Goal: Check status: Check status

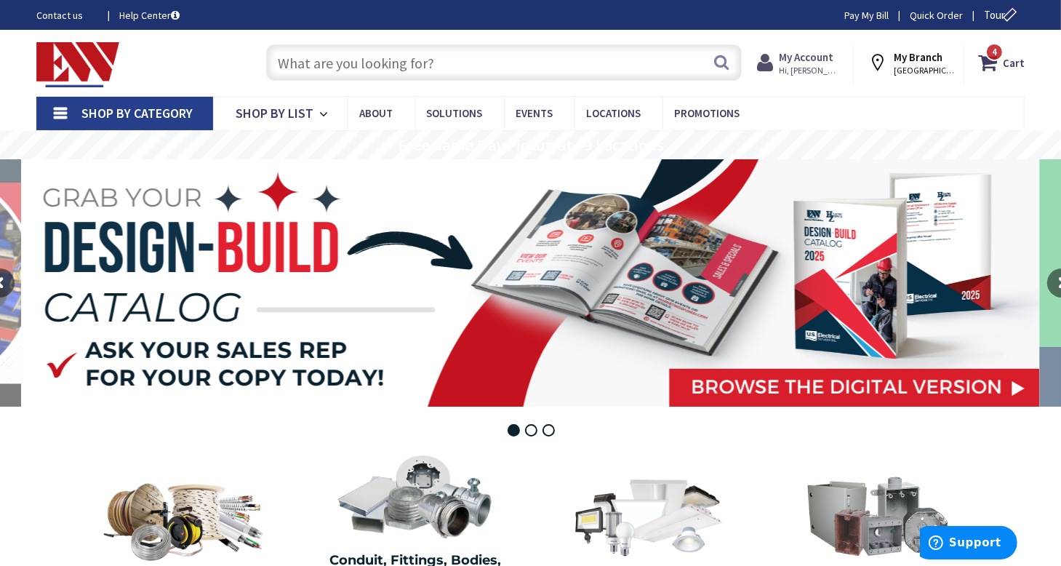
click at [810, 60] on strong "My Account" at bounding box center [805, 57] width 55 height 14
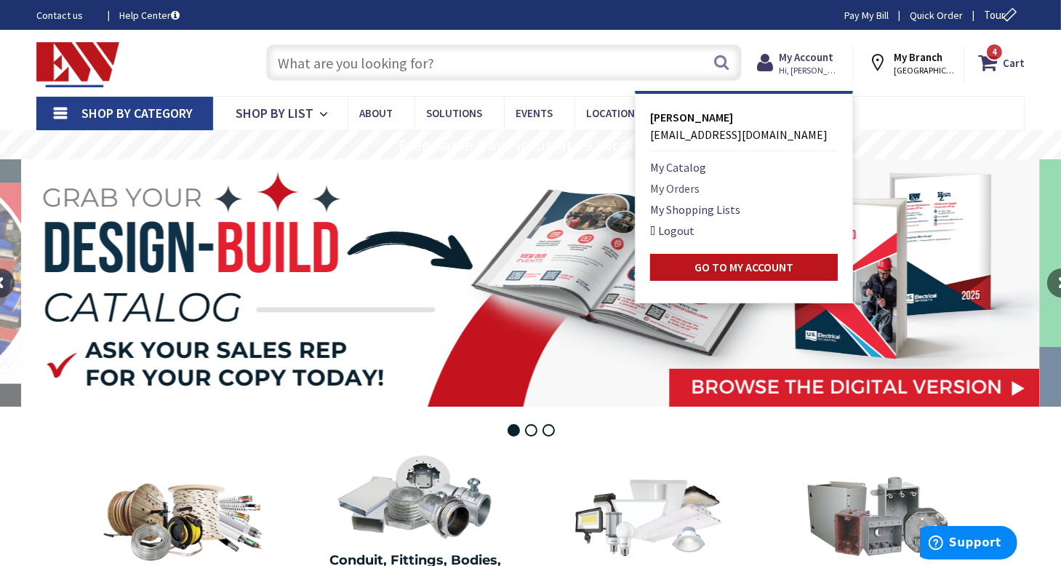
click at [691, 185] on link "My Orders" at bounding box center [674, 188] width 49 height 17
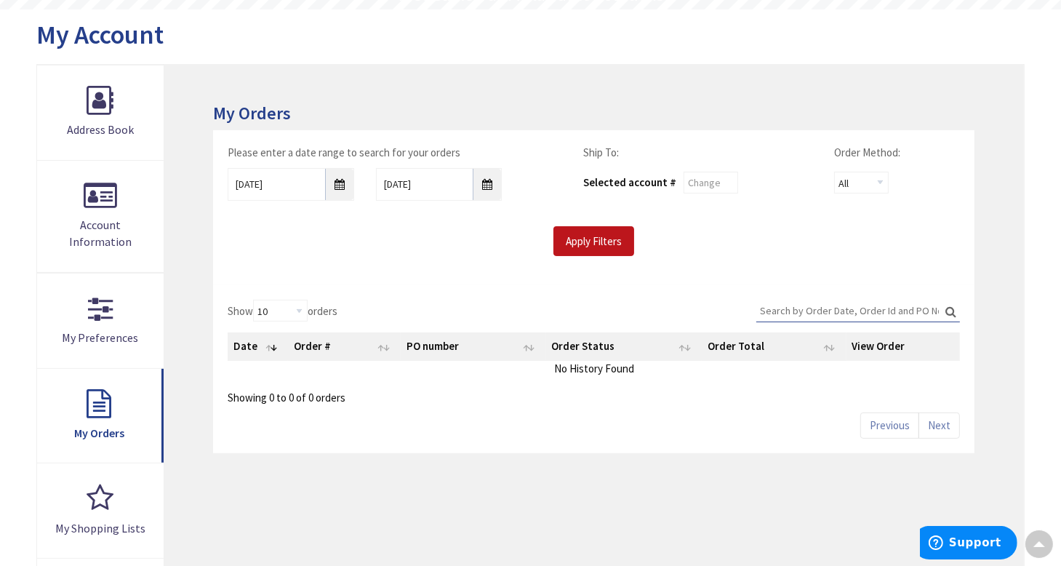
scroll to position [145, 0]
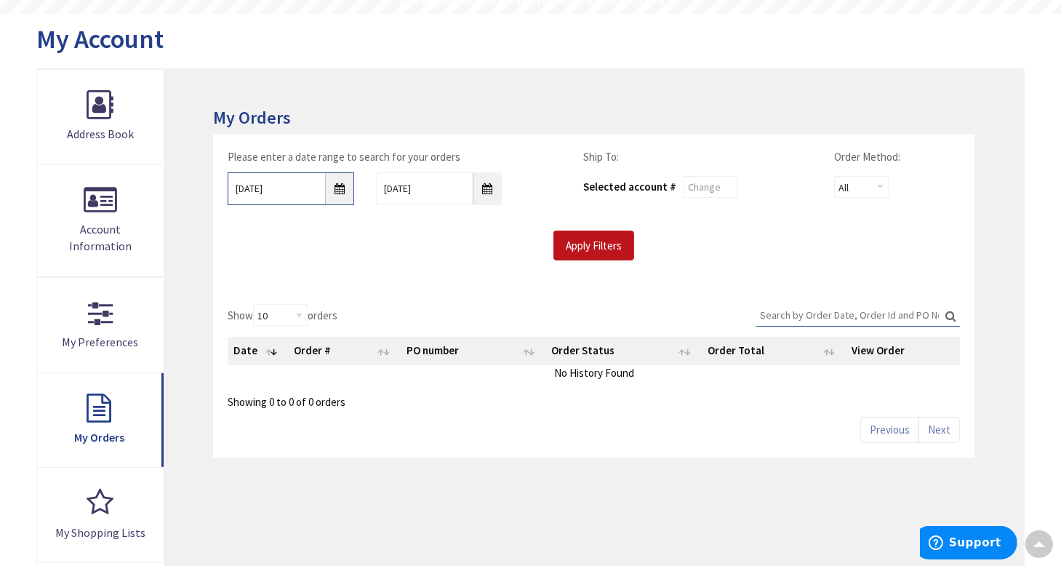
click at [334, 193] on input "9/2/2025" at bounding box center [291, 188] width 126 height 33
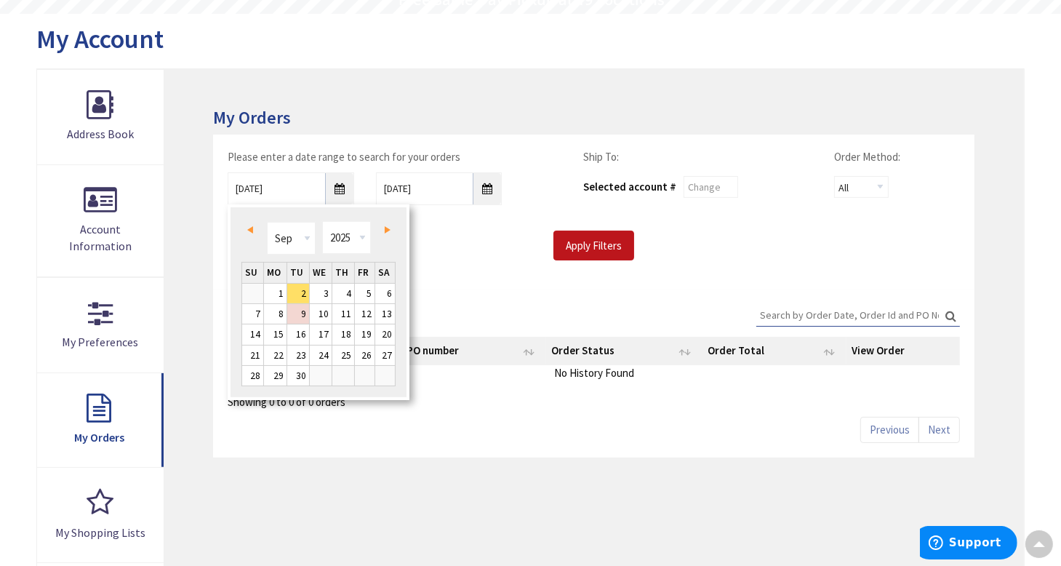
click at [256, 229] on link "Prev" at bounding box center [253, 230] width 20 height 20
type input "08/01/2025"
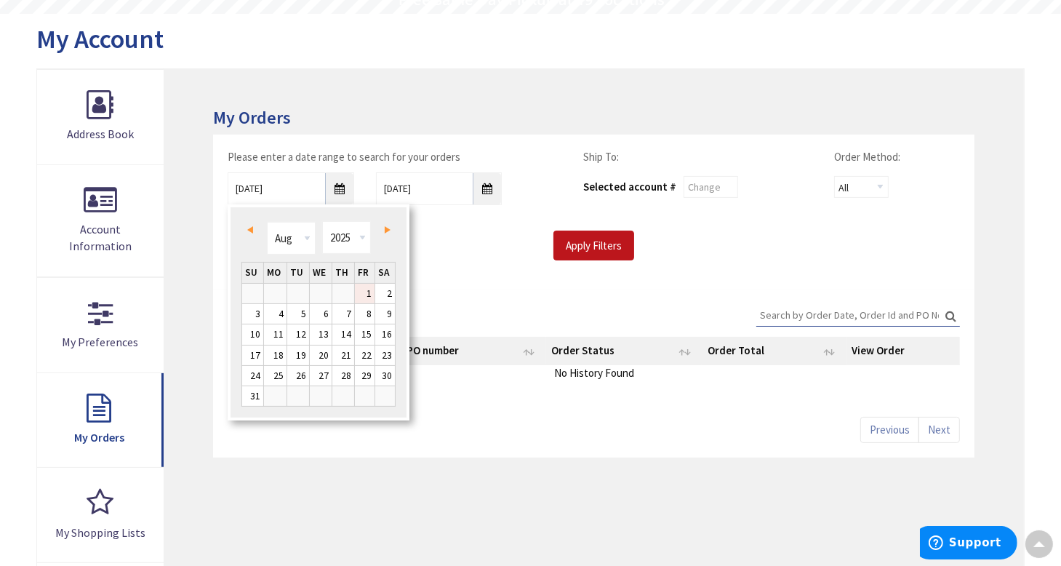
click at [366, 290] on link "1" at bounding box center [365, 293] width 20 height 20
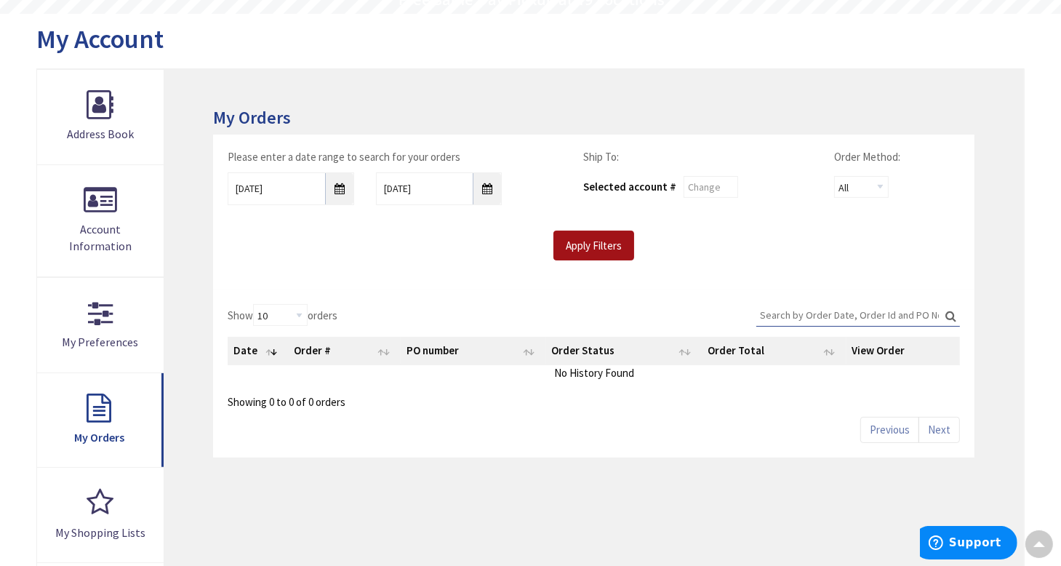
click at [597, 251] on input "Apply Filters" at bounding box center [593, 245] width 81 height 31
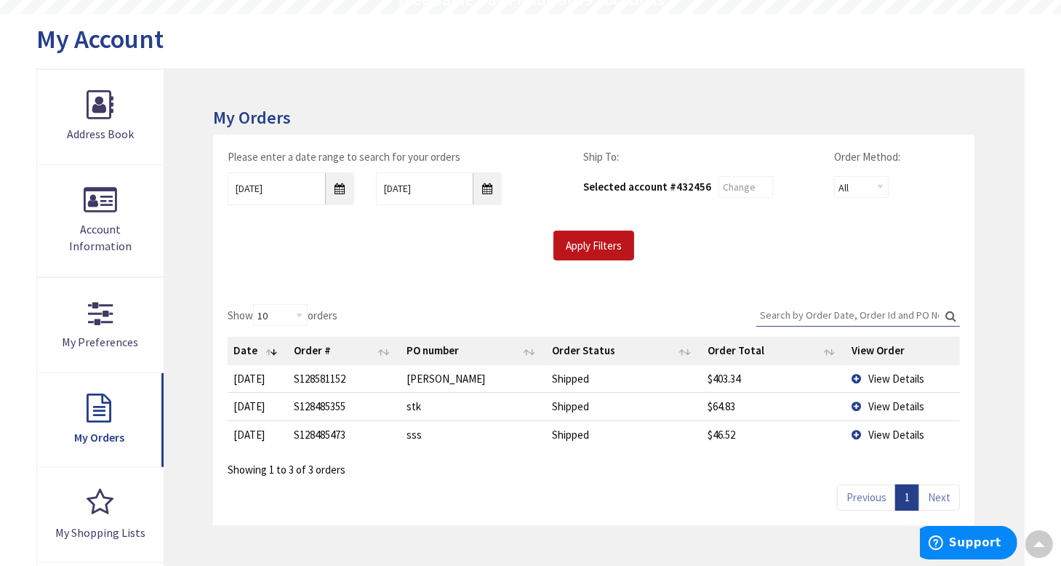
click at [882, 374] on span "View Details" at bounding box center [897, 378] width 56 height 14
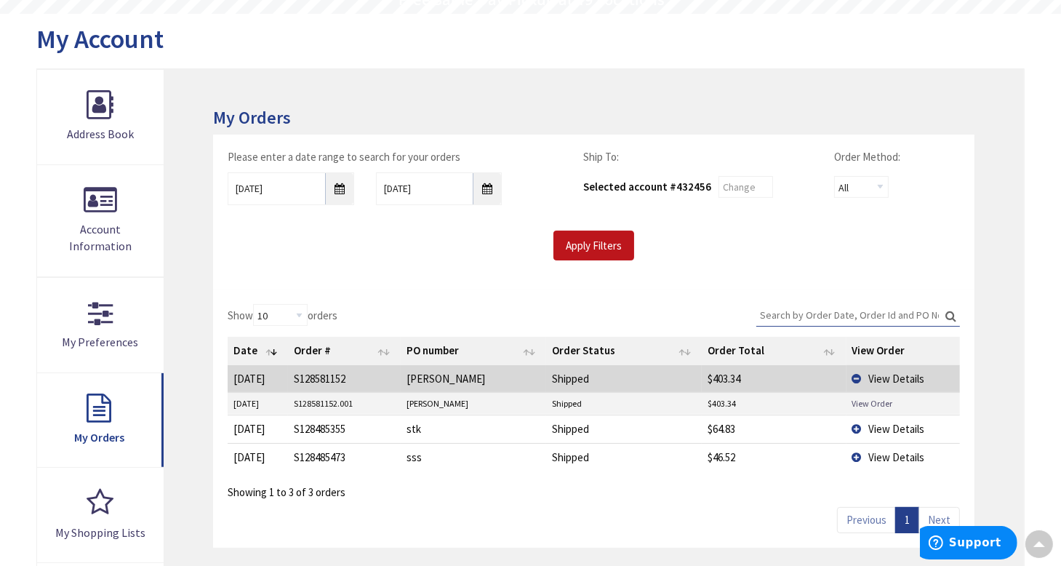
click at [880, 399] on link "View Order" at bounding box center [871, 403] width 41 height 12
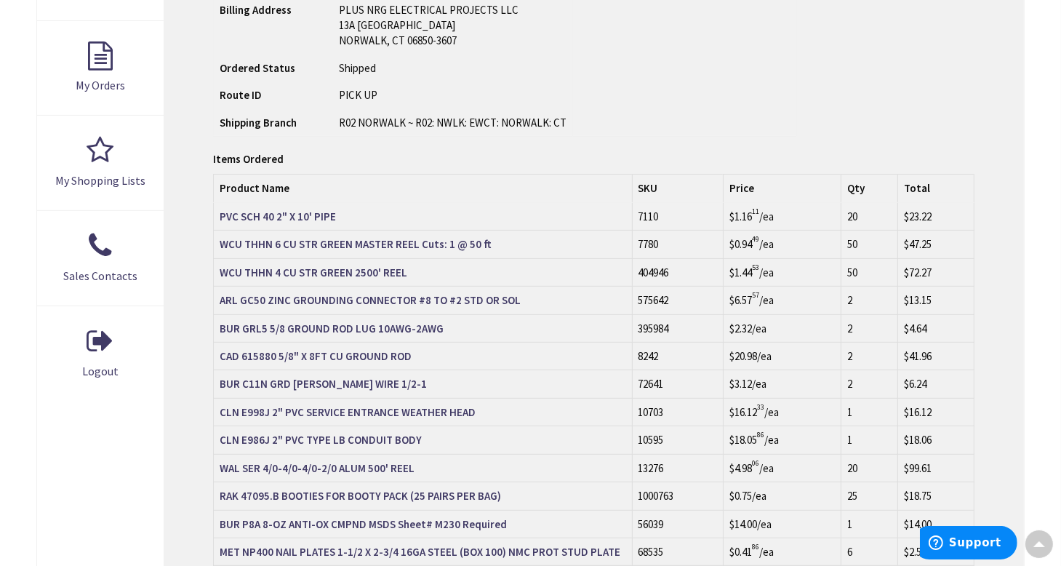
scroll to position [582, 0]
